Goal: Transaction & Acquisition: Download file/media

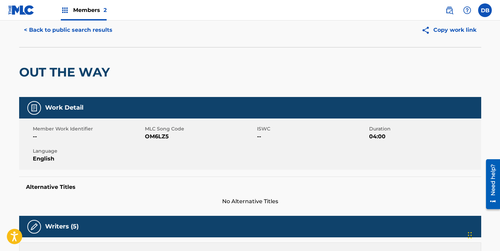
click at [90, 10] on span "Members 2" at bounding box center [90, 10] width 34 height 8
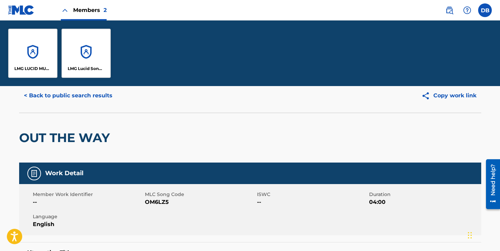
scroll to position [90, 0]
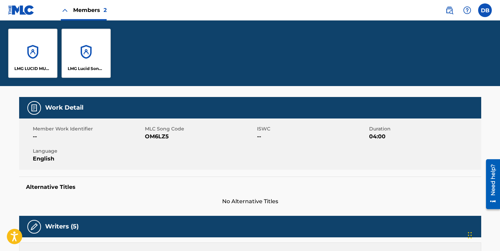
click at [82, 36] on div "LMG Lucid Songs (ASCAP)" at bounding box center [86, 53] width 49 height 49
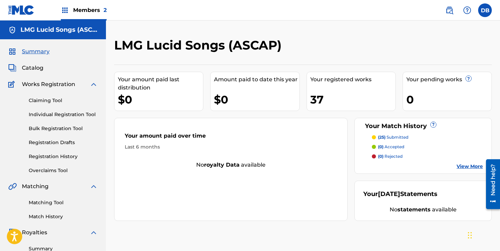
click at [66, 157] on link "Registration History" at bounding box center [63, 156] width 69 height 7
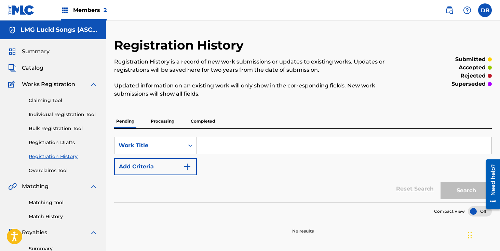
click at [204, 123] on p "Completed" at bounding box center [203, 121] width 28 height 14
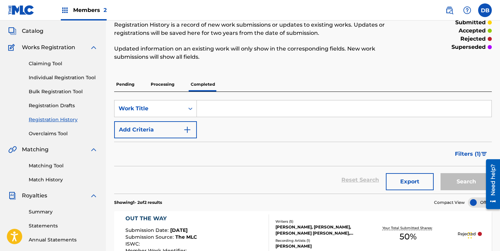
scroll to position [48, 0]
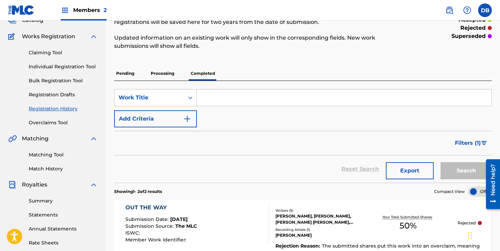
click at [476, 146] on span "Filters ( 1 )" at bounding box center [468, 143] width 26 height 8
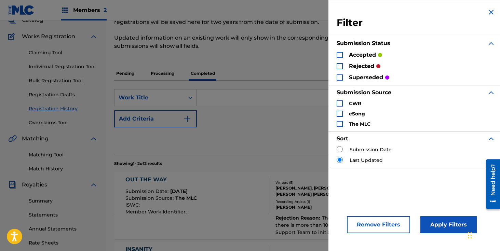
click at [341, 64] on div "Search Form" at bounding box center [340, 66] width 6 height 6
click at [433, 224] on button "Apply Filters" at bounding box center [449, 224] width 56 height 17
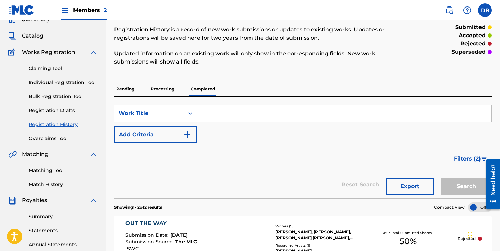
scroll to position [0, 0]
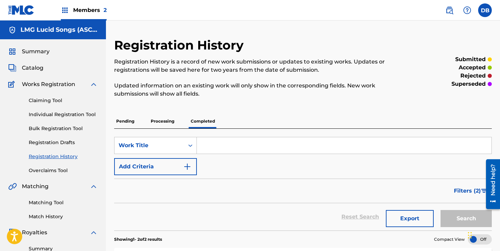
click at [450, 13] on img at bounding box center [450, 10] width 8 height 8
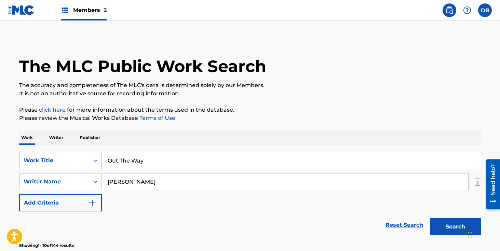
drag, startPoint x: 168, startPoint y: 164, endPoint x: 82, endPoint y: 164, distance: 85.8
click at [82, 164] on div "SearchWithCriteriaf6c13177-4fda-4cde-9218-09e6500d5fb8 Work Title Out The Way" at bounding box center [250, 160] width 462 height 17
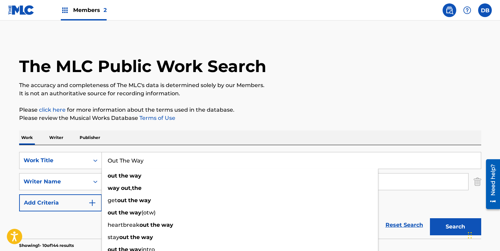
drag, startPoint x: 155, startPoint y: 159, endPoint x: 109, endPoint y: 159, distance: 45.1
click at [110, 159] on input "Out The Way" at bounding box center [291, 160] width 379 height 16
type input "O"
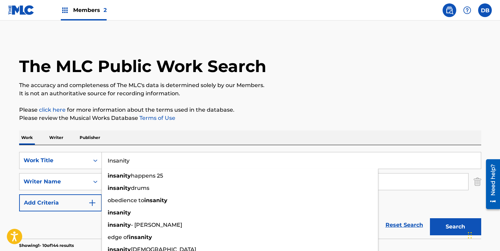
type input "Insanity"
click at [430, 218] on button "Search" at bounding box center [455, 226] width 51 height 17
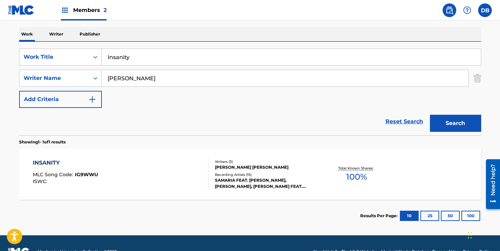
scroll to position [121, 0]
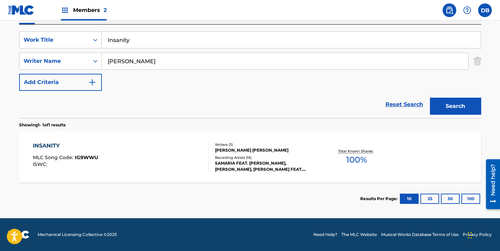
click at [255, 158] on div "Recording Artists ( 15 )" at bounding box center [266, 157] width 103 height 5
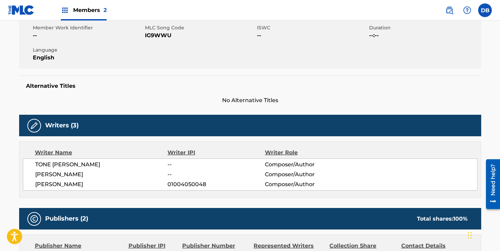
scroll to position [16, 0]
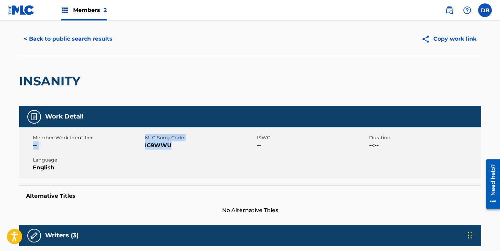
drag, startPoint x: 174, startPoint y: 148, endPoint x: 144, endPoint y: 137, distance: 31.7
click at [144, 137] on div "Member Work Identifier -- MLC Song Code IG9WWU ISWC -- Duration --:-- Language …" at bounding box center [250, 153] width 462 height 51
click at [190, 147] on span "IG9WWU" at bounding box center [200, 146] width 110 height 8
drag, startPoint x: 182, startPoint y: 147, endPoint x: 144, endPoint y: 146, distance: 37.6
click at [144, 146] on div "Member Work Identifier -- MLC Song Code IG9WWU ISWC -- Duration --:-- Language …" at bounding box center [250, 153] width 462 height 51
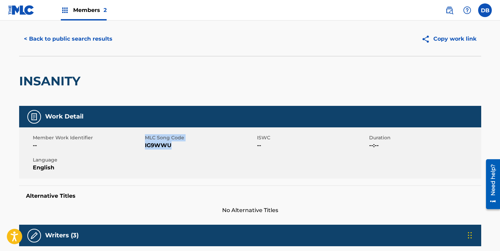
copy div "MLC Song Code IG9WWU"
click at [261, 69] on div "INSANITY" at bounding box center [250, 81] width 462 height 50
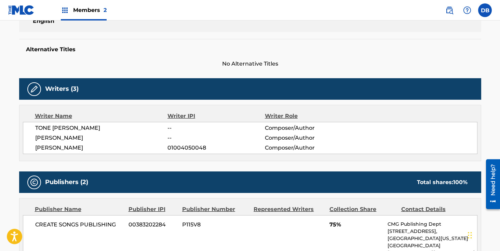
scroll to position [0, 0]
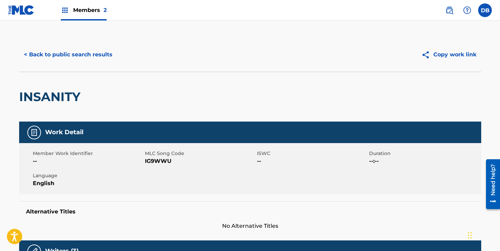
click at [85, 14] on span "Members 2" at bounding box center [90, 10] width 34 height 8
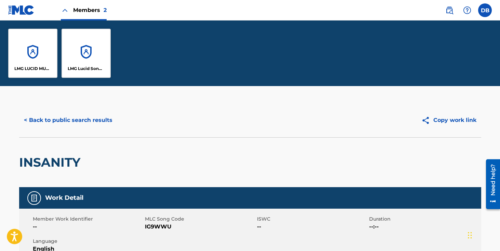
click at [91, 49] on div "LMG Lucid Songs (ASCAP)" at bounding box center [86, 53] width 49 height 49
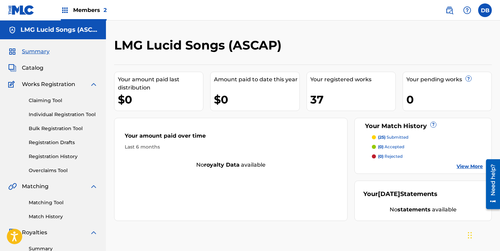
click at [71, 160] on link "Registration History" at bounding box center [63, 156] width 69 height 7
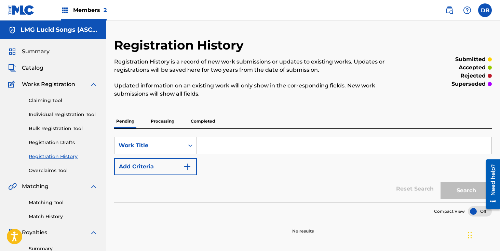
click at [208, 123] on p "Completed" at bounding box center [203, 121] width 28 height 14
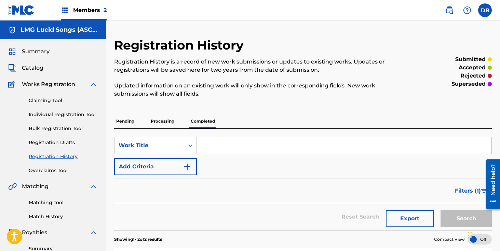
click at [470, 191] on span "Filters ( 1 )" at bounding box center [468, 191] width 26 height 8
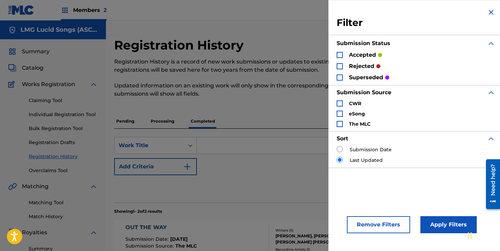
click at [340, 67] on div "Search Form" at bounding box center [340, 66] width 6 height 6
click at [440, 224] on button "Apply Filters" at bounding box center [449, 224] width 56 height 17
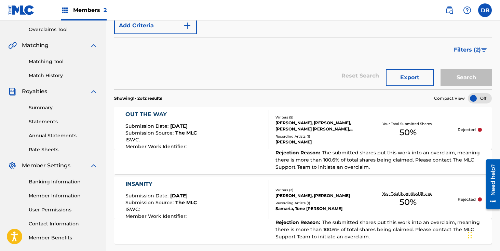
scroll to position [142, 0]
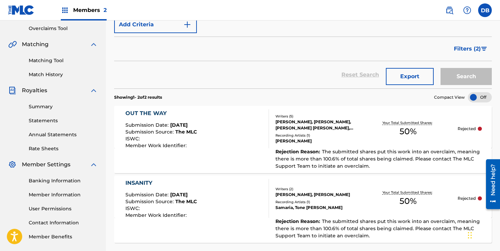
click at [260, 196] on div "INSANITY Submission Date : [DATE] Submission Source : The MLC ISWC : Member Wor…" at bounding box center [197, 198] width 144 height 39
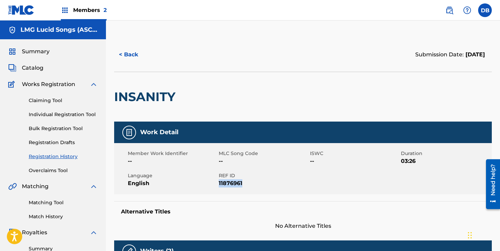
drag, startPoint x: 249, startPoint y: 185, endPoint x: 219, endPoint y: 185, distance: 30.4
click at [219, 185] on span "11876961" at bounding box center [263, 184] width 89 height 8
copy span "11876961"
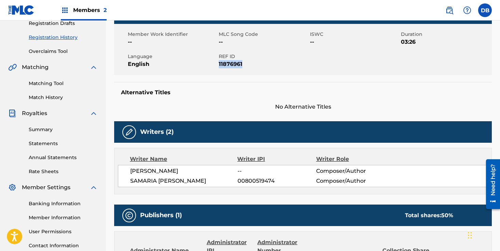
scroll to position [76, 0]
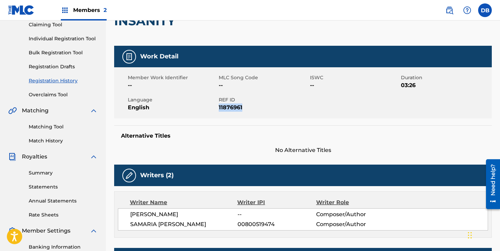
click at [59, 81] on link "Registration History" at bounding box center [63, 80] width 69 height 7
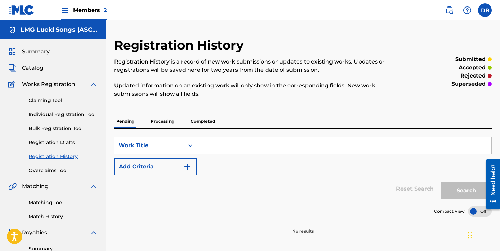
click at [204, 123] on p "Completed" at bounding box center [203, 121] width 28 height 14
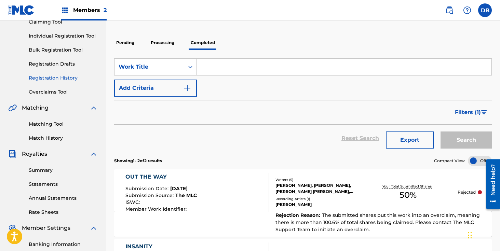
scroll to position [82, 0]
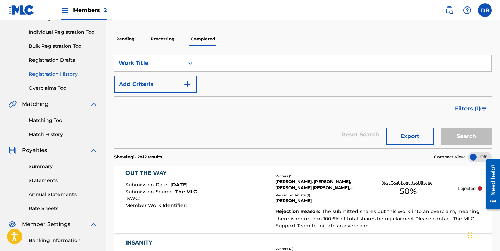
click at [465, 109] on span "Filters ( 1 )" at bounding box center [468, 109] width 26 height 8
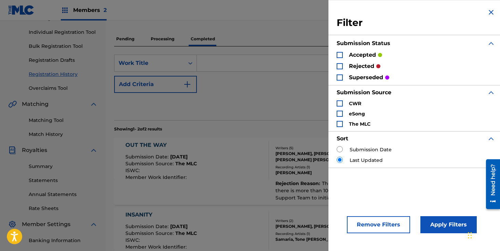
click at [341, 150] on input "Search Form" at bounding box center [340, 149] width 6 height 6
radio input "true"
click at [450, 221] on button "Apply Filters" at bounding box center [449, 224] width 56 height 17
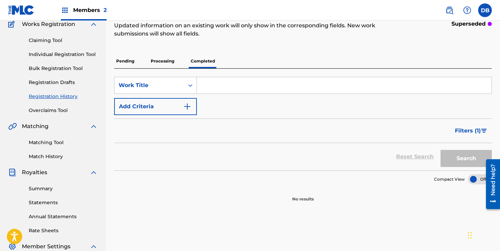
scroll to position [36, 0]
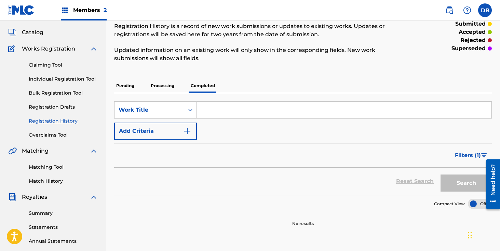
click at [166, 86] on p "Processing" at bounding box center [163, 86] width 28 height 14
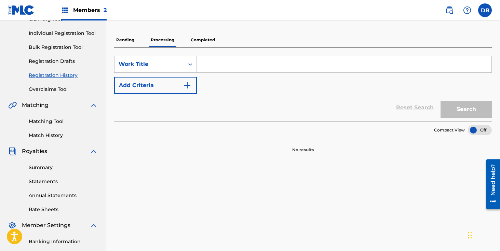
scroll to position [54, 0]
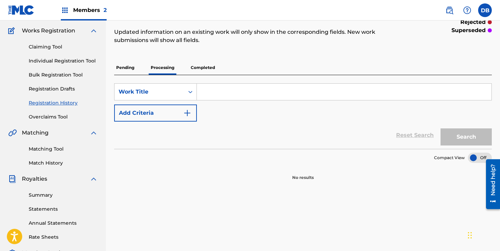
click at [129, 72] on p "Pending" at bounding box center [125, 68] width 22 height 14
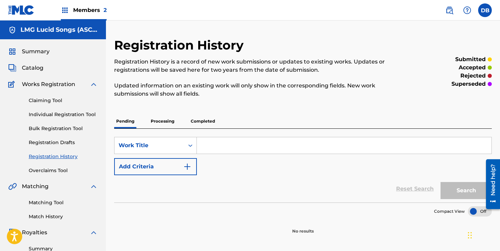
click at [203, 115] on p "Completed" at bounding box center [203, 121] width 28 height 14
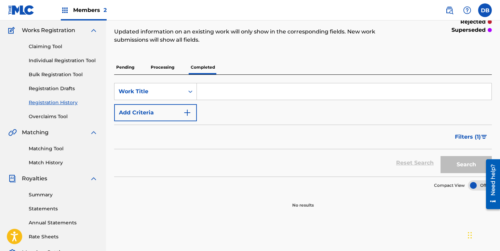
scroll to position [71, 0]
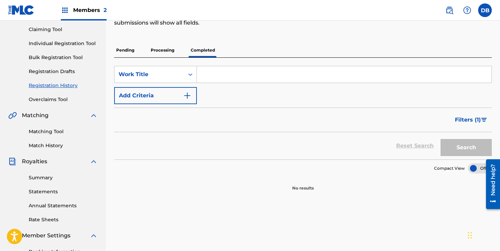
click at [475, 121] on span "Filters ( 1 )" at bounding box center [468, 120] width 26 height 8
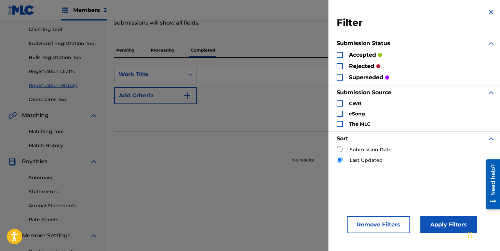
click at [341, 151] on input "Search Form" at bounding box center [340, 149] width 6 height 6
radio input "true"
click at [455, 223] on button "Apply Filters" at bounding box center [449, 224] width 56 height 17
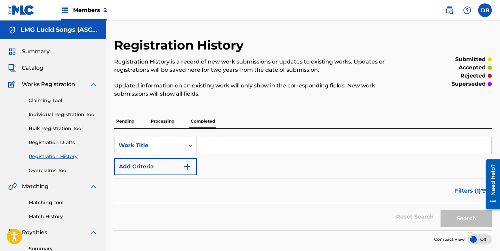
scroll to position [66, 0]
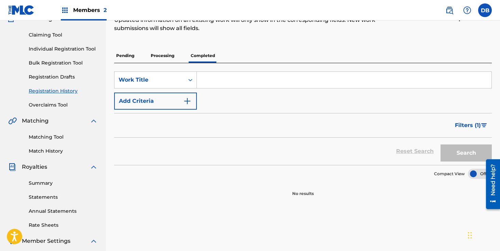
click at [474, 125] on span "Filters ( 1 )" at bounding box center [468, 125] width 26 height 8
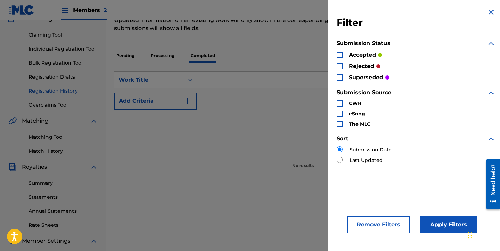
click at [340, 55] on div "Search Form" at bounding box center [340, 55] width 6 height 6
click at [446, 221] on button "Apply Filters" at bounding box center [449, 224] width 56 height 17
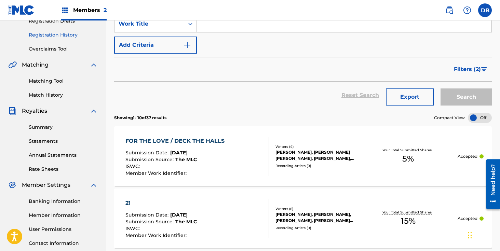
scroll to position [108, 0]
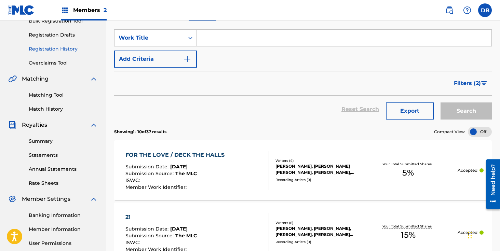
click at [53, 95] on link "Matching Tool" at bounding box center [63, 95] width 69 height 7
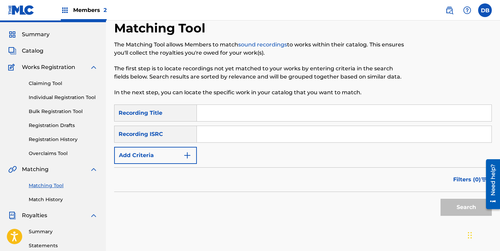
scroll to position [18, 0]
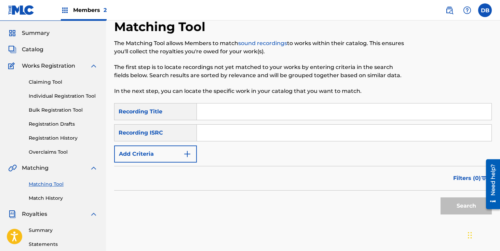
click at [53, 197] on link "Match History" at bounding box center [63, 198] width 69 height 7
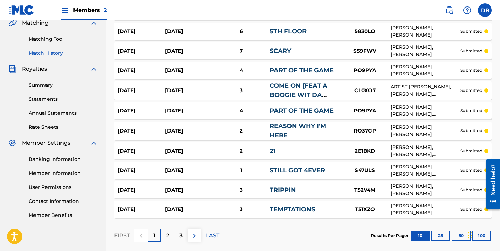
scroll to position [199, 0]
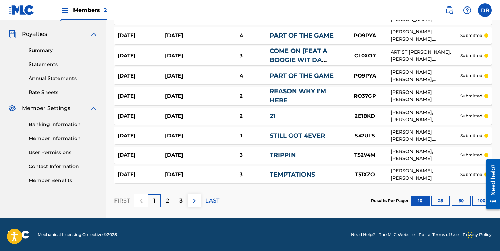
click at [478, 202] on button "100" at bounding box center [482, 201] width 19 height 10
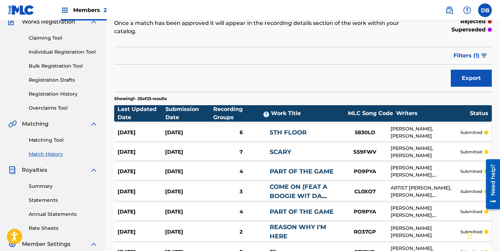
scroll to position [50, 0]
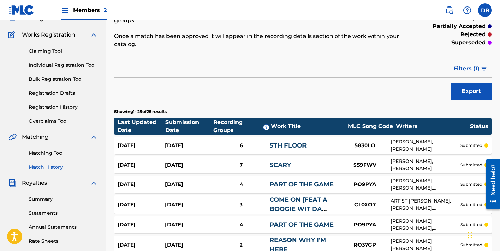
click at [57, 106] on link "Registration History" at bounding box center [63, 107] width 69 height 7
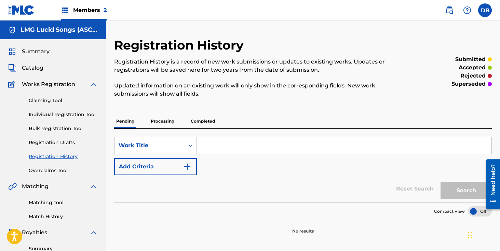
click at [209, 118] on p "Completed" at bounding box center [203, 121] width 28 height 14
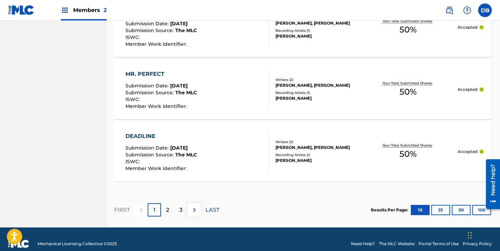
scroll to position [696, 0]
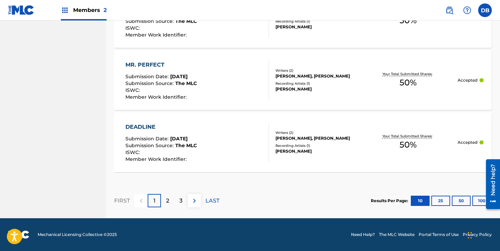
click at [480, 202] on button "100" at bounding box center [482, 201] width 19 height 10
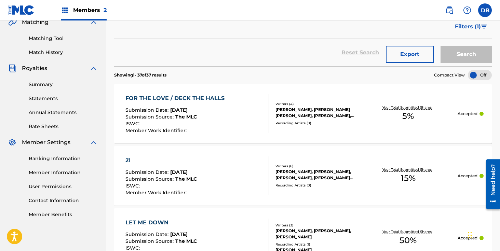
scroll to position [0, 0]
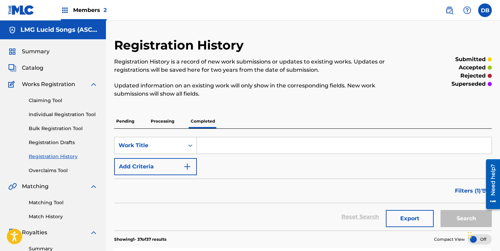
click at [50, 202] on link "Matching Tool" at bounding box center [63, 202] width 69 height 7
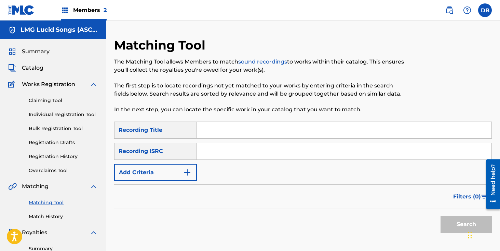
click at [56, 218] on link "Match History" at bounding box center [63, 216] width 69 height 7
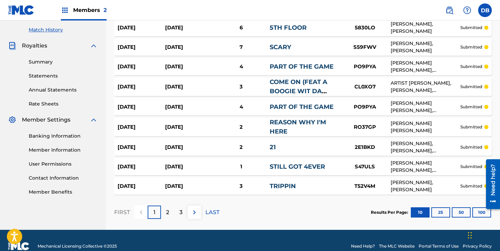
scroll to position [199, 0]
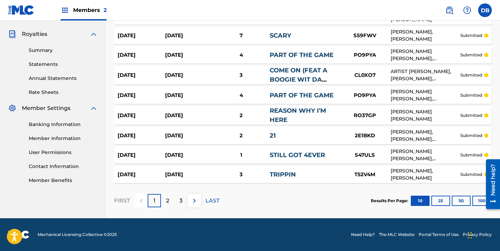
click at [169, 199] on p "2" at bounding box center [167, 201] width 3 height 8
click at [479, 200] on button "100" at bounding box center [482, 201] width 19 height 10
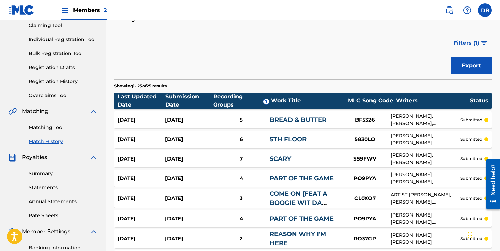
scroll to position [0, 0]
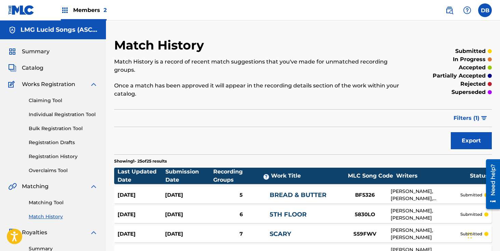
click at [92, 13] on span "Members 2" at bounding box center [90, 10] width 34 height 8
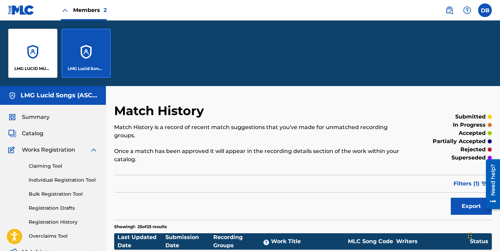
click at [37, 52] on div "LMG LUCID MUSIC" at bounding box center [32, 53] width 49 height 49
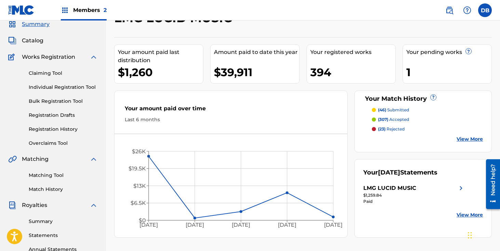
scroll to position [54, 0]
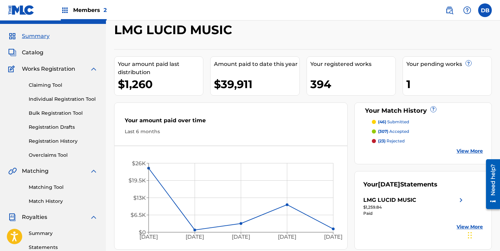
click at [85, 11] on span "Members 2" at bounding box center [90, 10] width 34 height 8
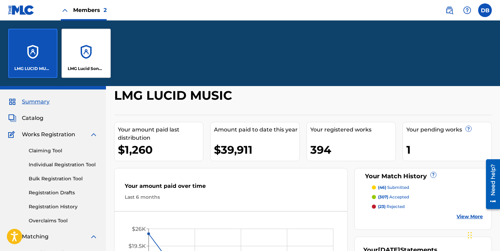
scroll to position [81, 0]
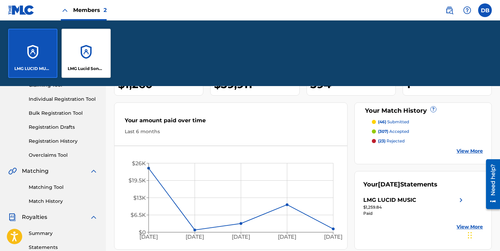
click at [83, 44] on div "LMG Lucid Songs (ASCAP)" at bounding box center [86, 53] width 49 height 49
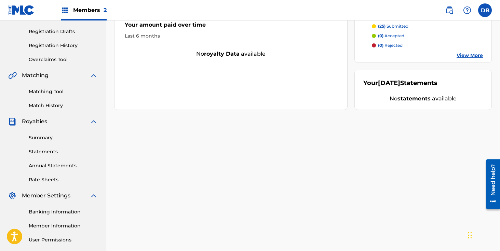
scroll to position [84, 0]
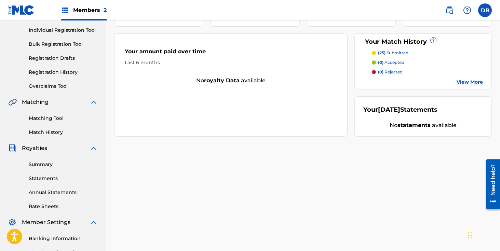
click at [52, 133] on link "Match History" at bounding box center [63, 132] width 69 height 7
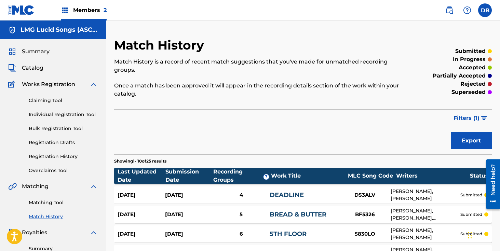
click at [38, 54] on span "Summary" at bounding box center [36, 52] width 28 height 8
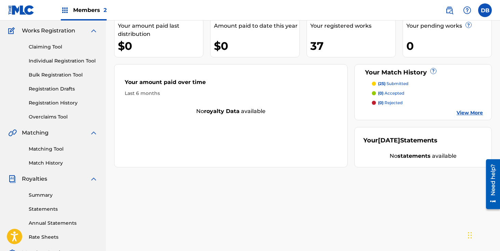
scroll to position [91, 0]
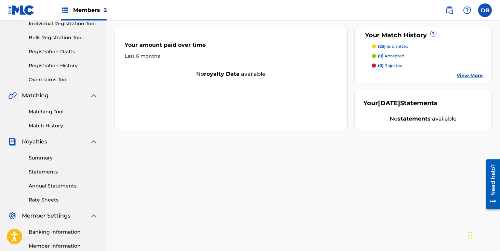
click at [47, 125] on link "Match History" at bounding box center [63, 125] width 69 height 7
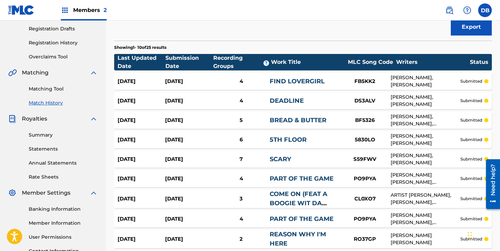
scroll to position [53, 0]
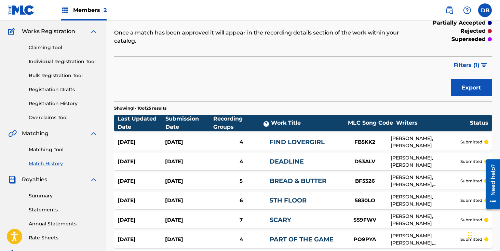
click at [474, 91] on button "Export" at bounding box center [471, 87] width 41 height 17
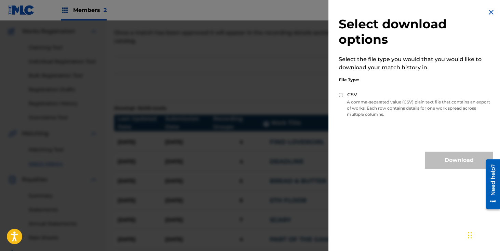
click at [342, 98] on div "CSV" at bounding box center [416, 95] width 155 height 8
click at [342, 97] on input "CSV" at bounding box center [341, 95] width 4 height 4
radio input "true"
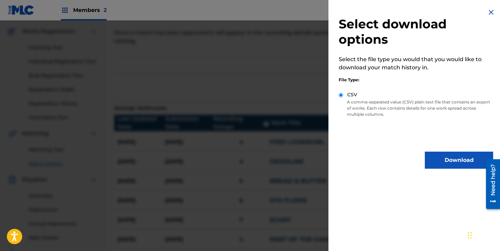
click at [451, 163] on button "Download" at bounding box center [459, 160] width 68 height 17
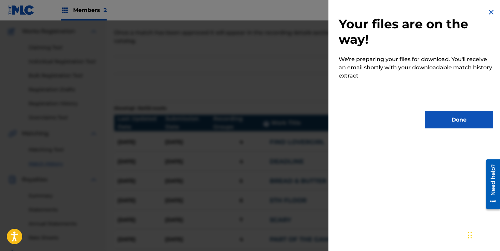
click at [459, 122] on button "Done" at bounding box center [459, 119] width 68 height 17
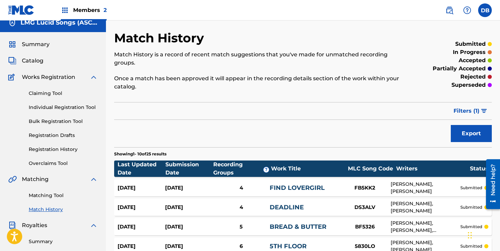
scroll to position [0, 0]
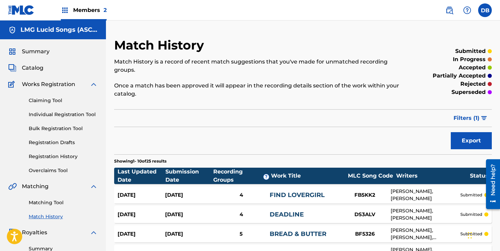
click at [39, 68] on span "Catalog" at bounding box center [33, 68] width 22 height 8
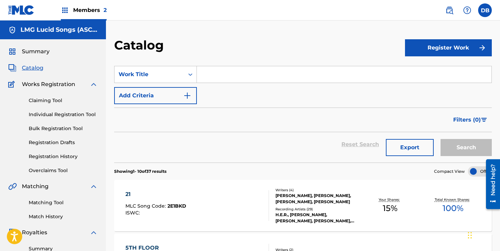
click at [406, 149] on button "Export" at bounding box center [410, 147] width 48 height 17
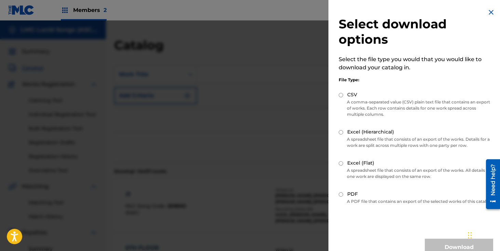
click at [341, 96] on input "CSV" at bounding box center [341, 95] width 4 height 4
radio input "true"
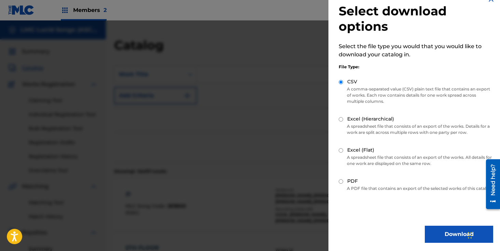
click at [340, 117] on input "Excel (Hierarchical)" at bounding box center [341, 119] width 4 height 4
radio input "true"
click at [342, 80] on input "CSV" at bounding box center [341, 82] width 4 height 4
radio input "true"
click at [438, 233] on button "Download" at bounding box center [459, 234] width 68 height 17
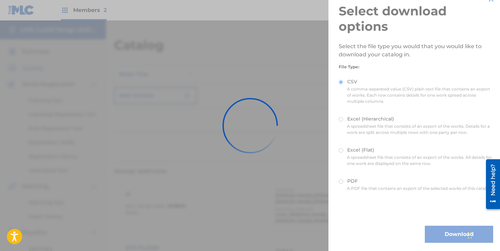
scroll to position [0, 0]
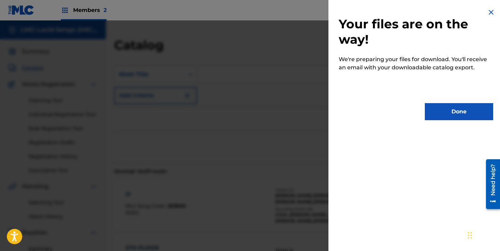
click at [451, 112] on button "Done" at bounding box center [459, 111] width 68 height 17
